Goal: Transaction & Acquisition: Purchase product/service

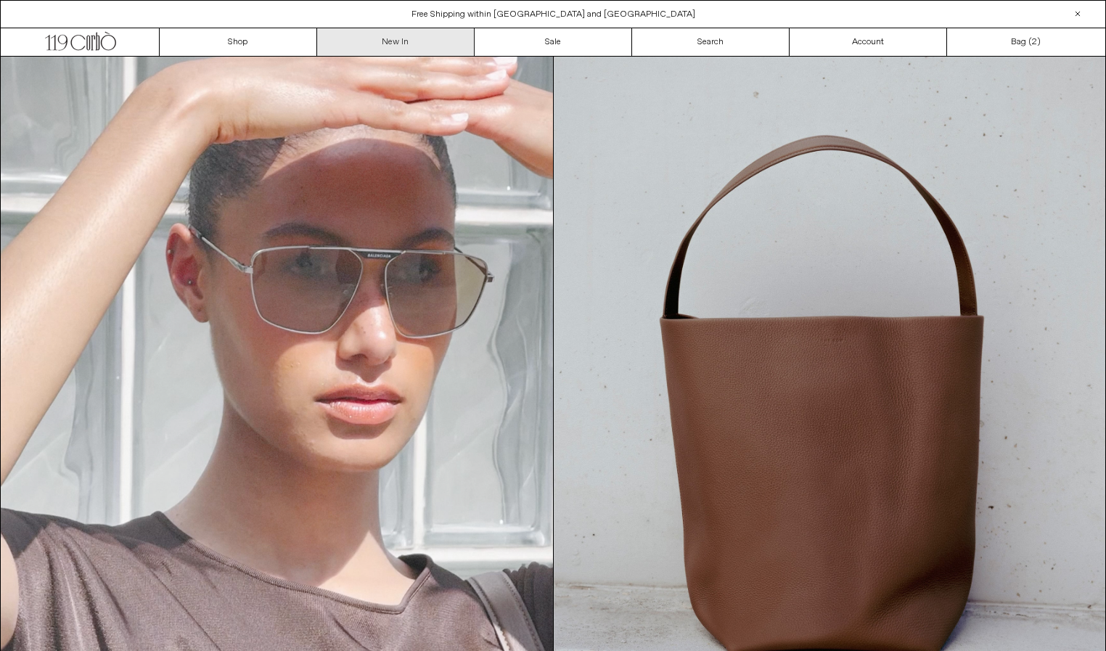
click at [391, 46] on link "New In" at bounding box center [396, 42] width 158 height 28
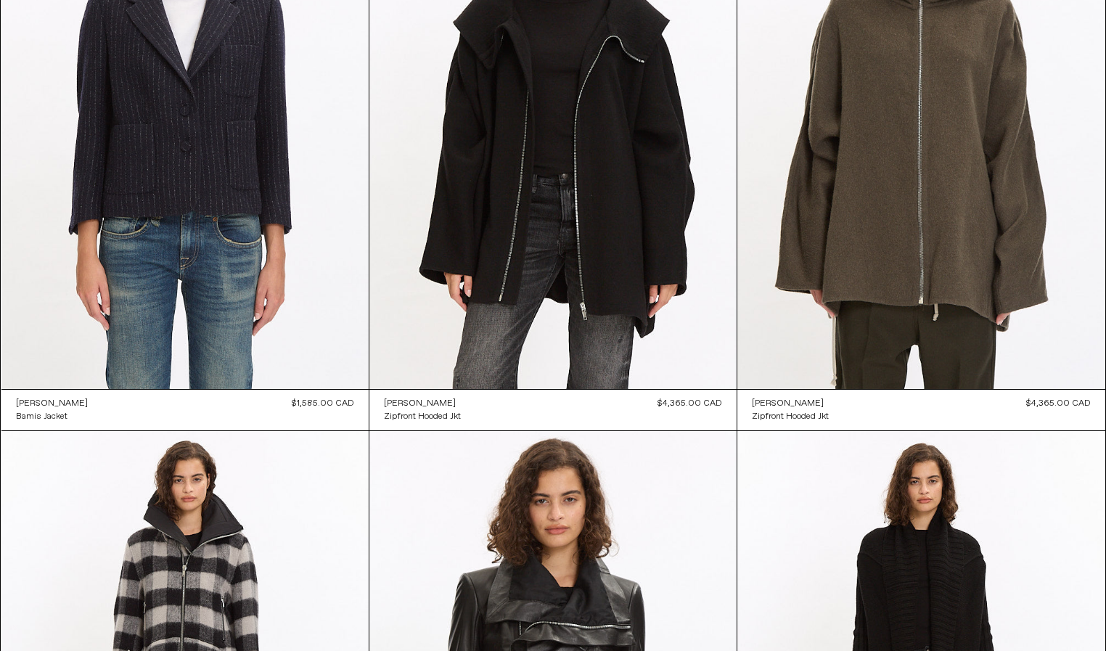
scroll to position [3162, 0]
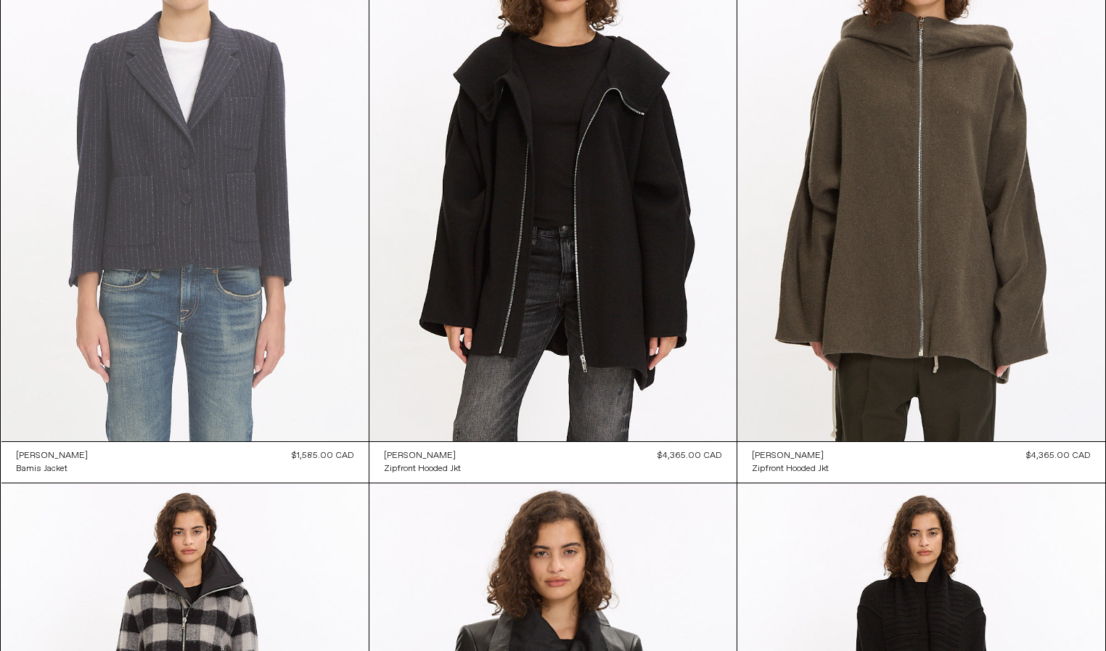
click at [256, 263] on at bounding box center [184, 165] width 367 height 551
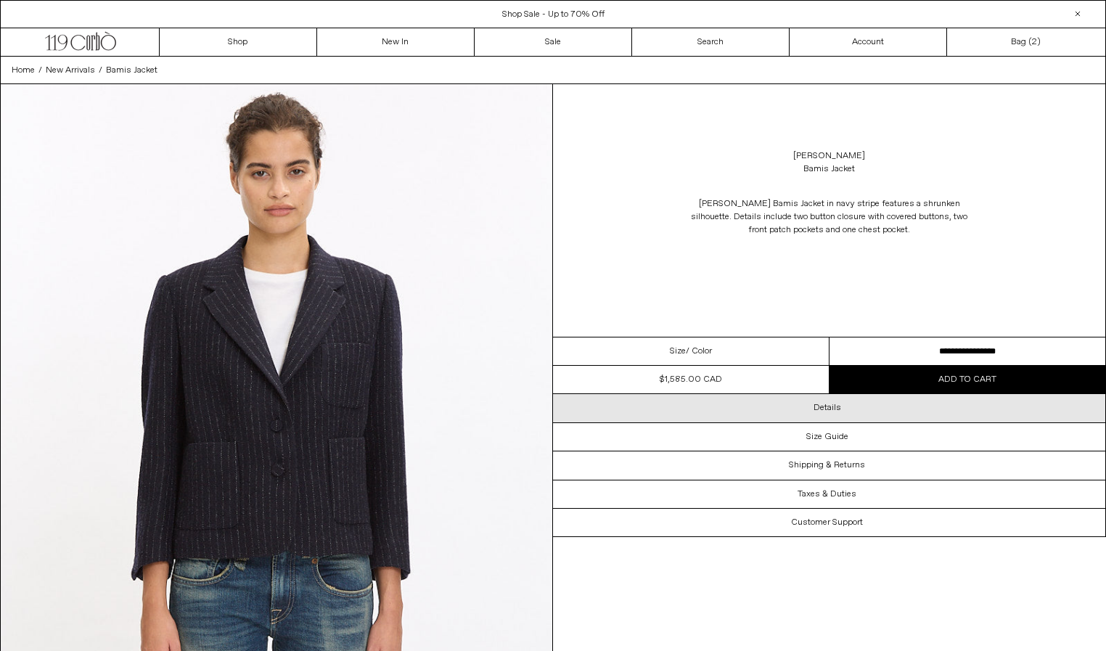
click at [844, 412] on div "Details" at bounding box center [829, 408] width 552 height 28
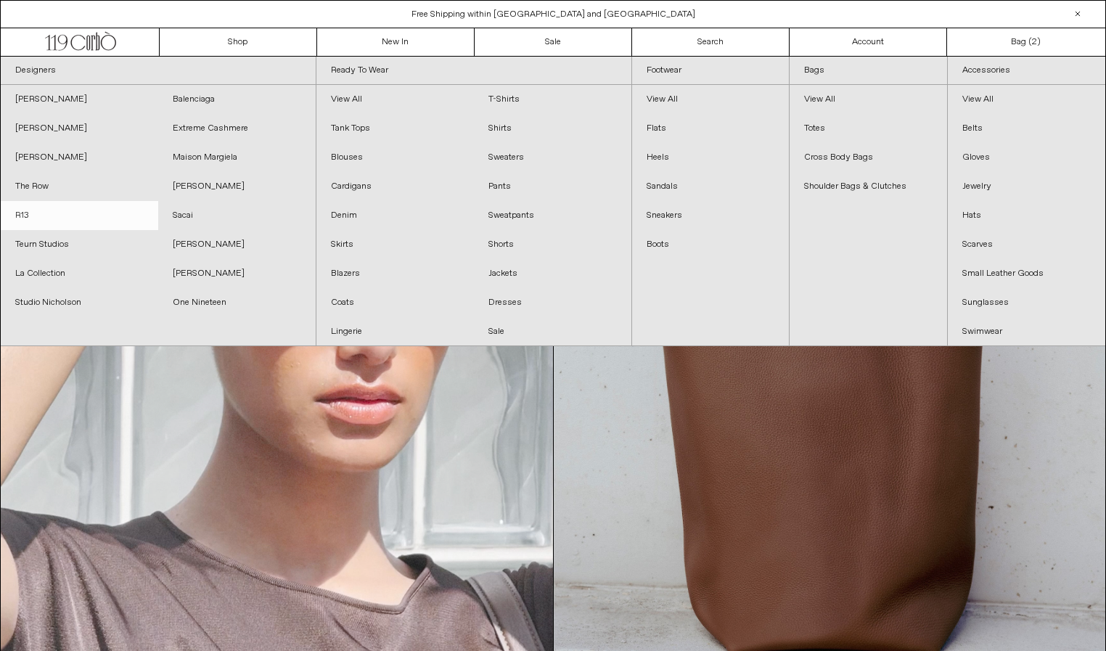
click at [25, 216] on link "R13" at bounding box center [80, 215] width 158 height 29
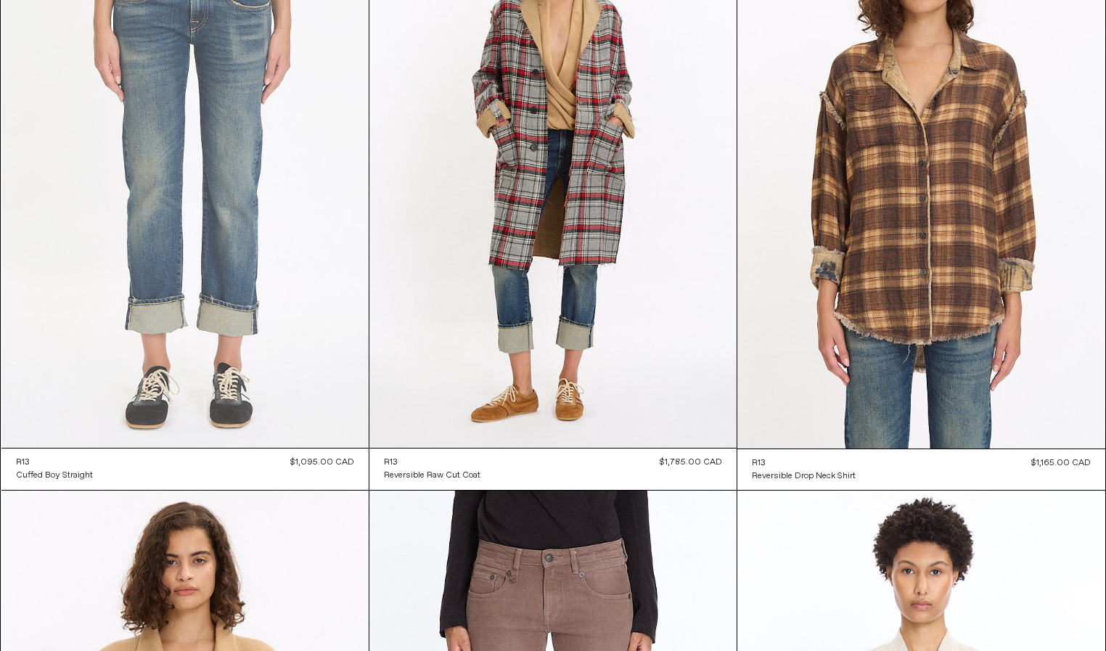
scroll to position [186, 0]
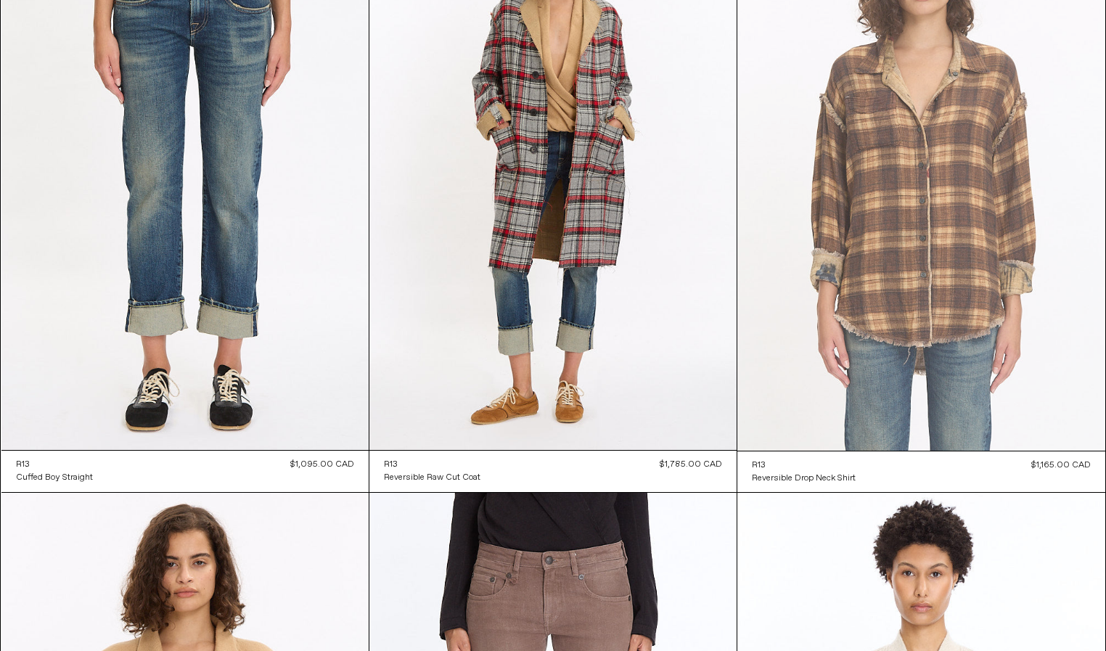
click at [811, 264] on at bounding box center [921, 175] width 367 height 552
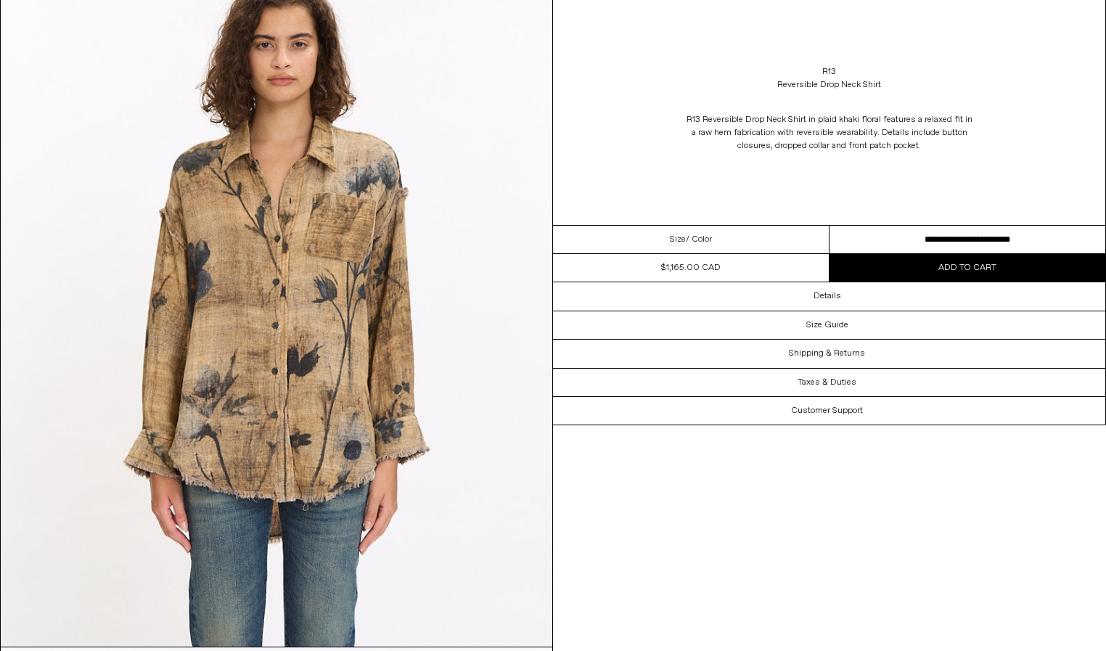
scroll to position [824, 0]
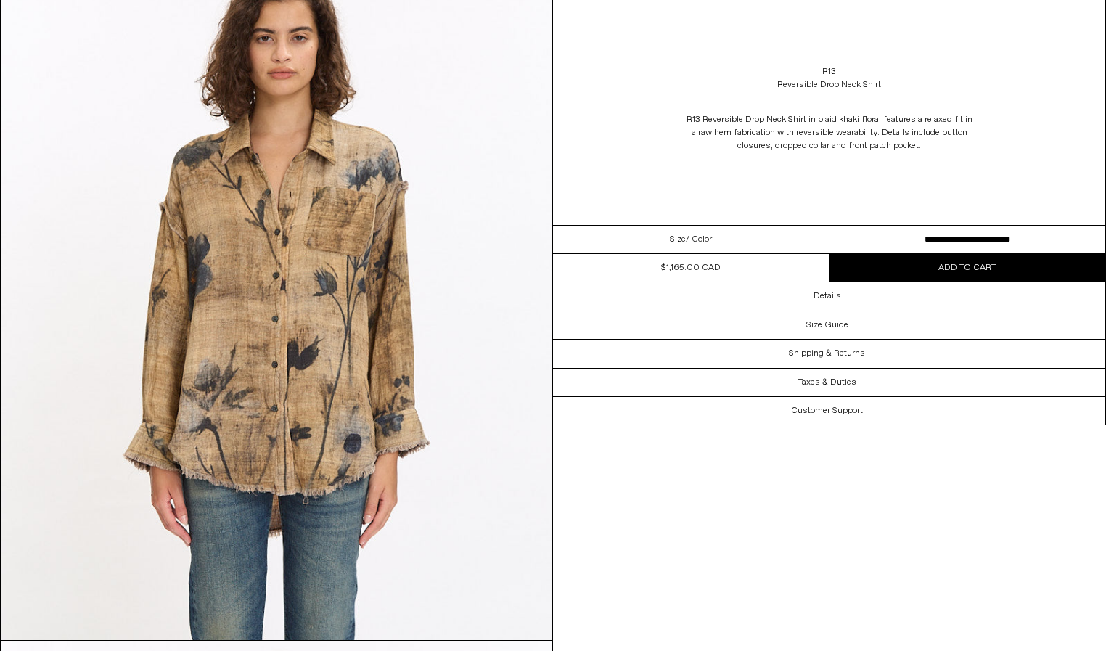
click at [940, 237] on select "**********" at bounding box center [968, 240] width 277 height 28
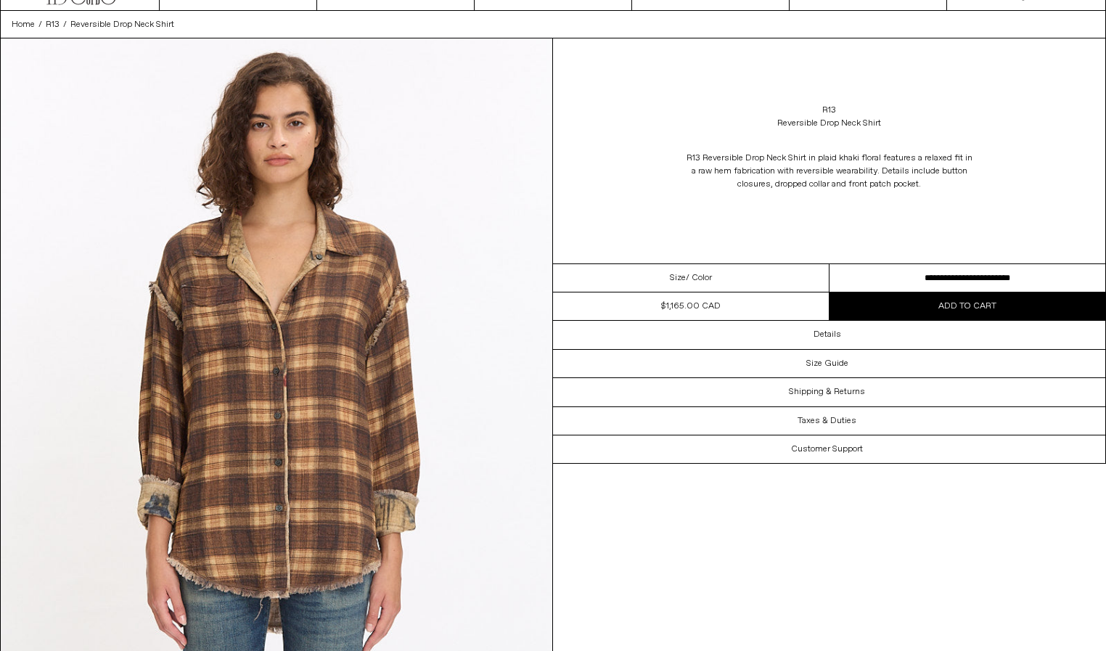
scroll to position [30, 0]
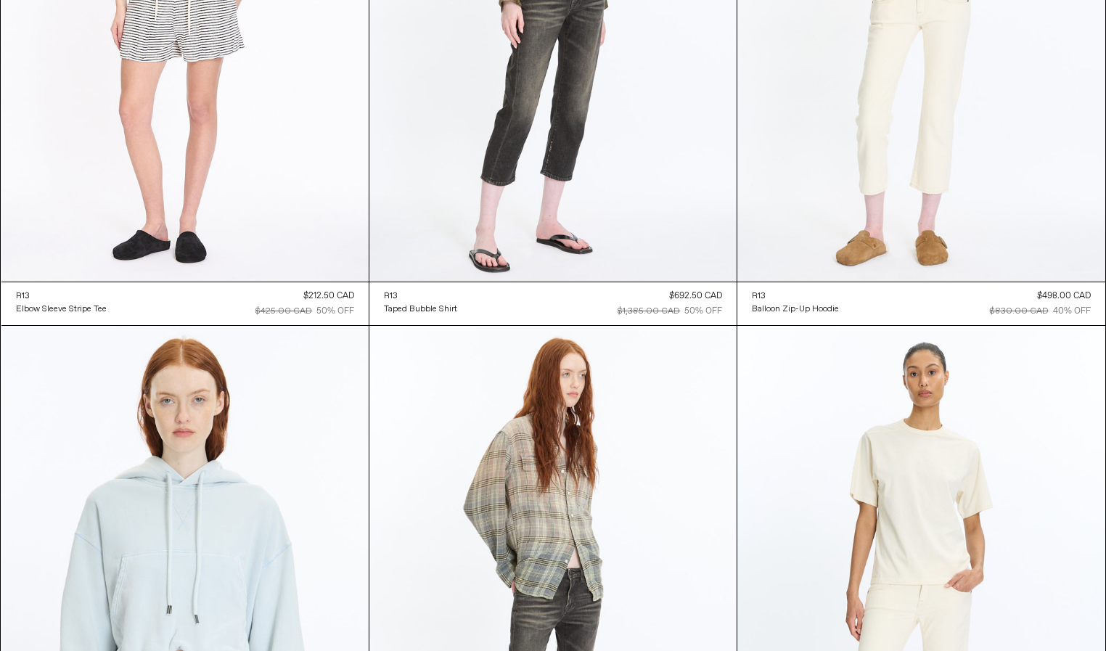
scroll to position [3921, 0]
